Goal: Navigation & Orientation: Find specific page/section

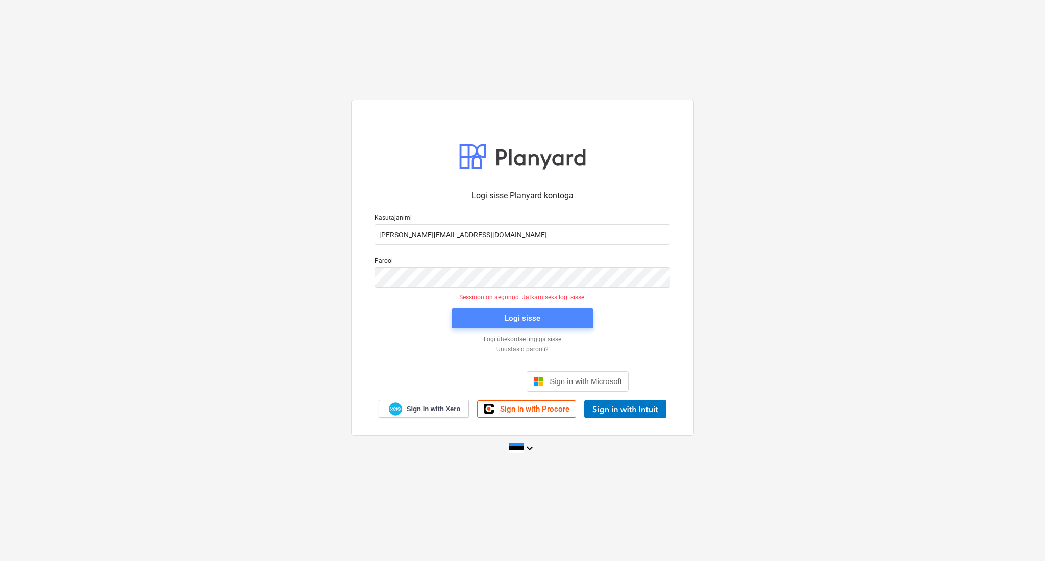
click at [479, 312] on span "Logi sisse" at bounding box center [522, 318] width 117 height 13
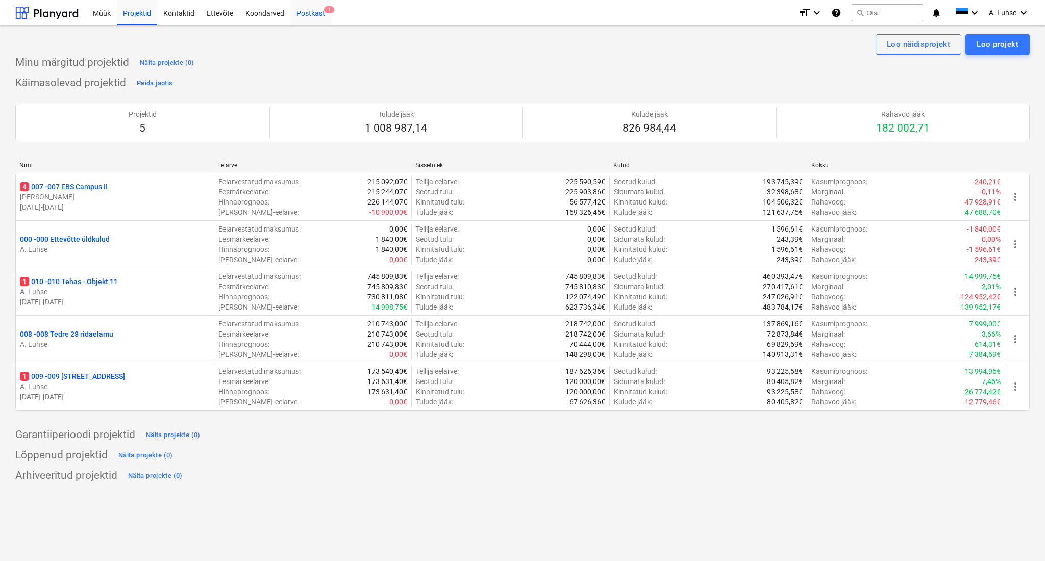
click at [309, 11] on div "Postkast 1" at bounding box center [310, 12] width 41 height 26
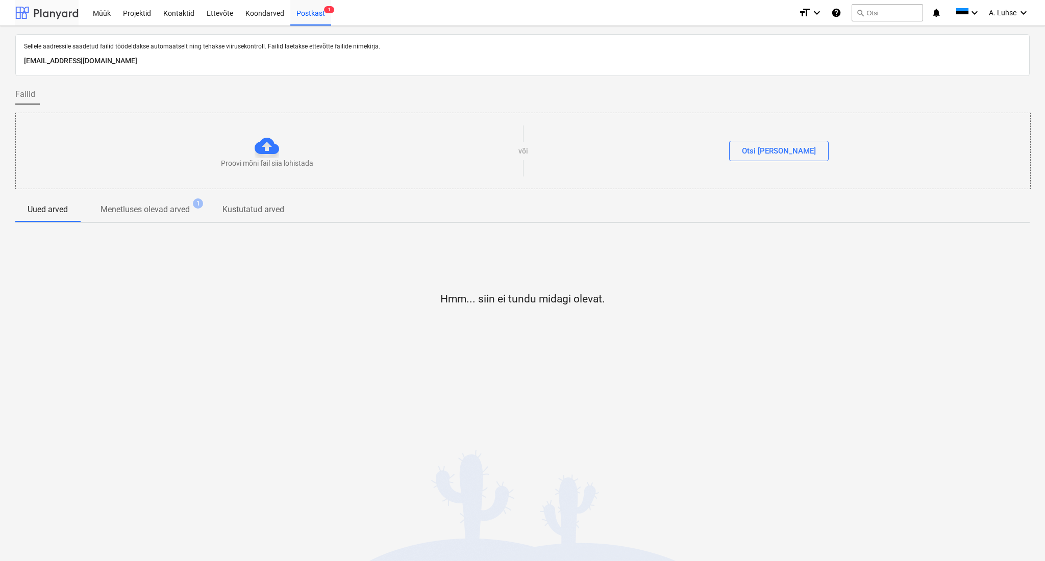
click at [60, 14] on div at bounding box center [46, 13] width 63 height 26
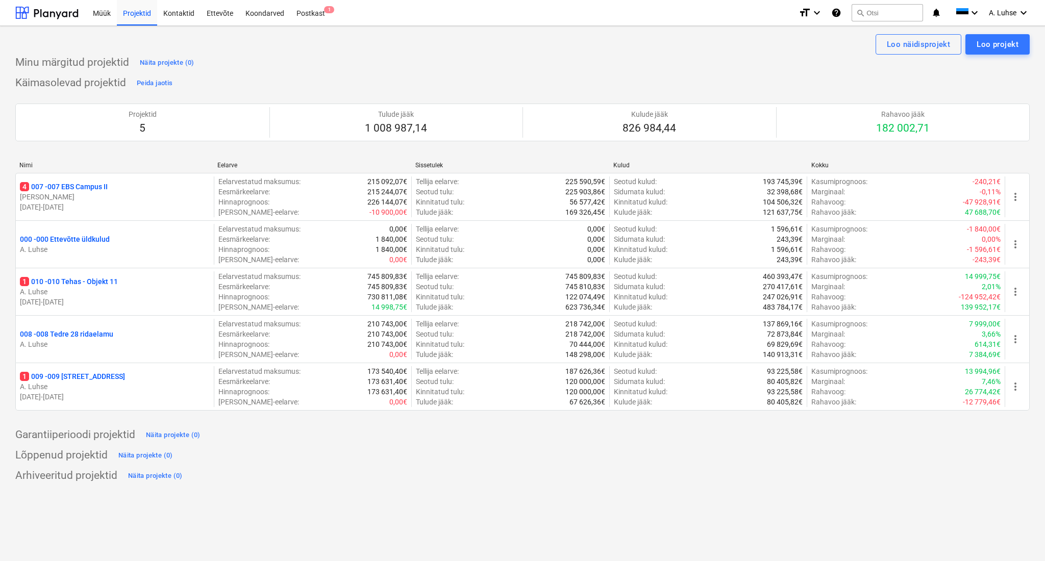
click at [315, 73] on div "Minu märgitud projektid Näita projekte (0) Käimasolevad projektid Peida jaotis …" at bounding box center [522, 270] width 1015 height 430
click at [51, 9] on div at bounding box center [46, 13] width 63 height 26
click at [320, 21] on div "Postkast 1" at bounding box center [310, 12] width 41 height 26
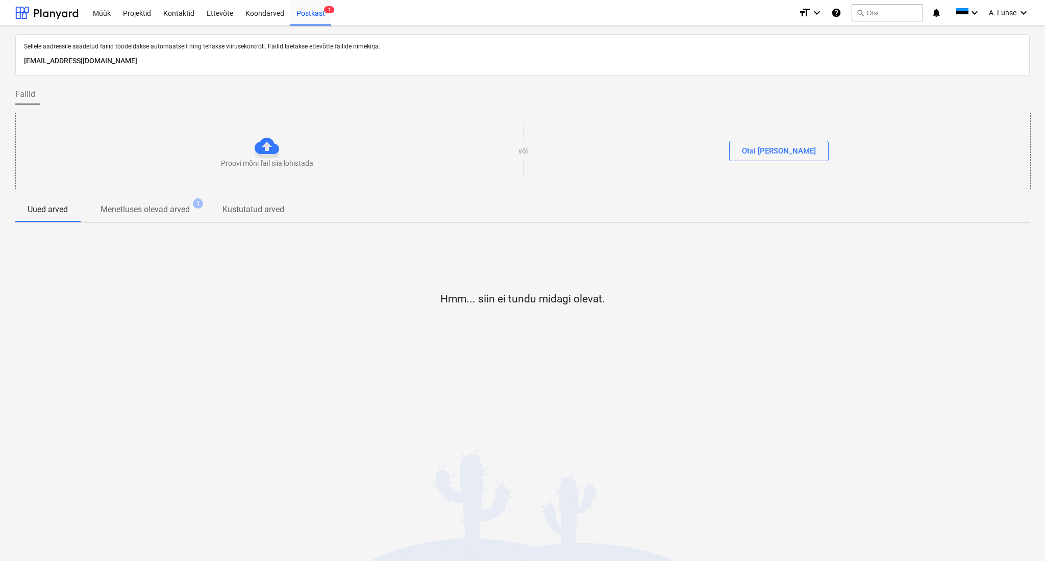
click at [137, 217] on span "Menetluses olevad arved 1" at bounding box center [145, 210] width 130 height 19
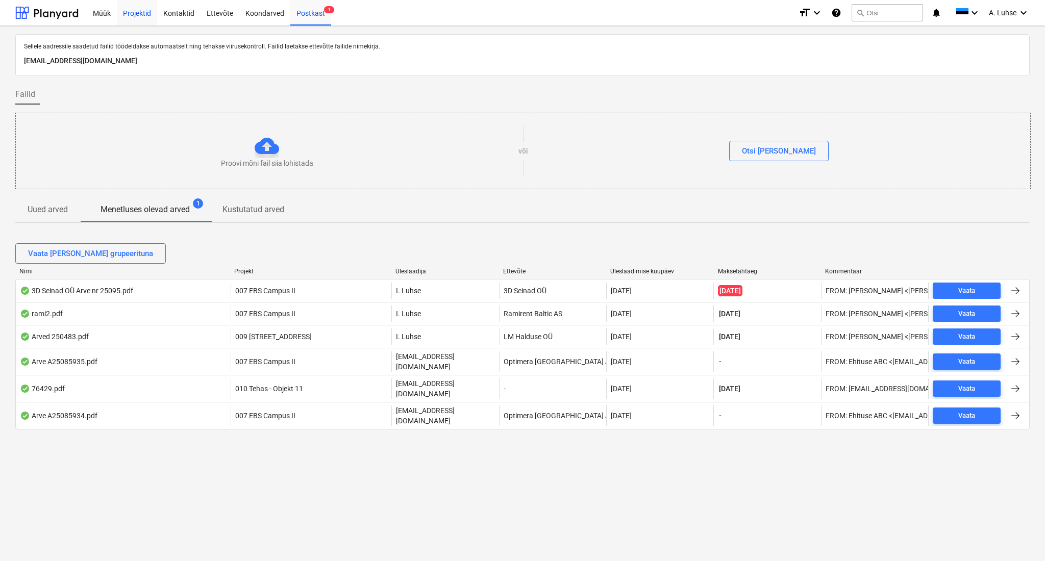
click at [131, 16] on div "Projektid" at bounding box center [137, 12] width 40 height 26
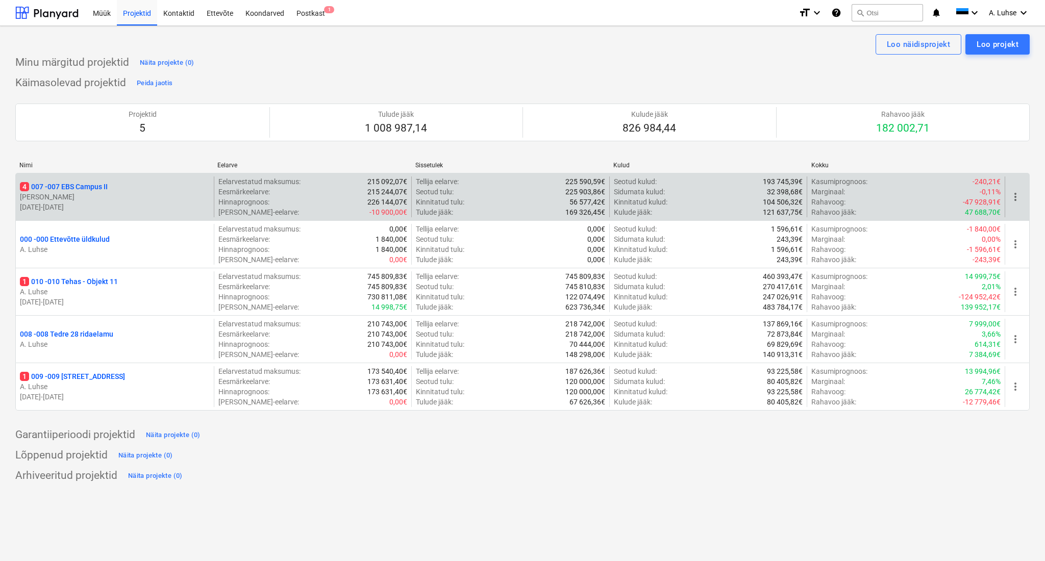
click at [114, 193] on p "[PERSON_NAME]" at bounding box center [115, 197] width 190 height 10
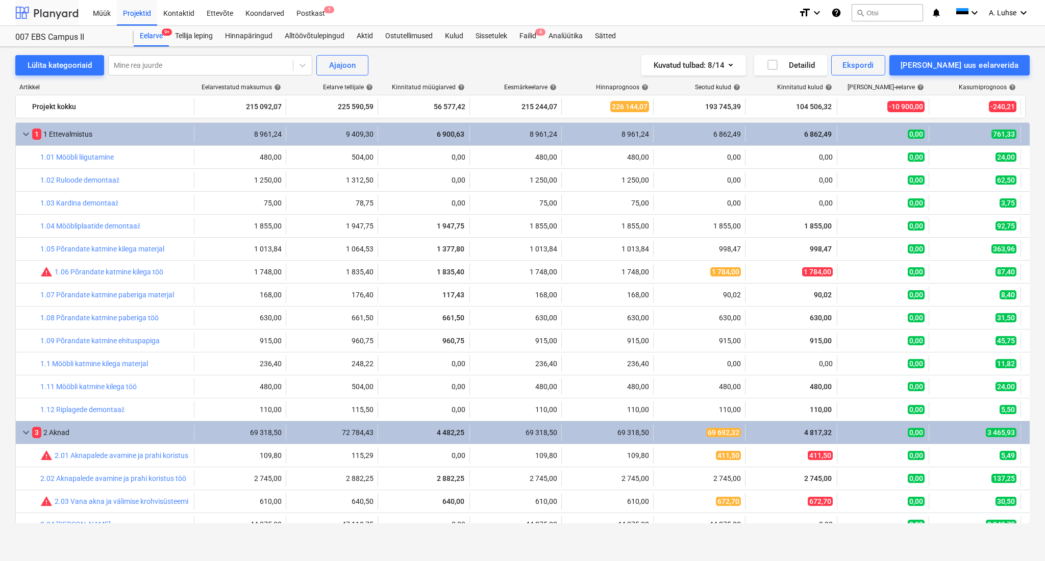
click at [60, 8] on div at bounding box center [46, 13] width 63 height 26
